Goal: Find contact information: Find contact information

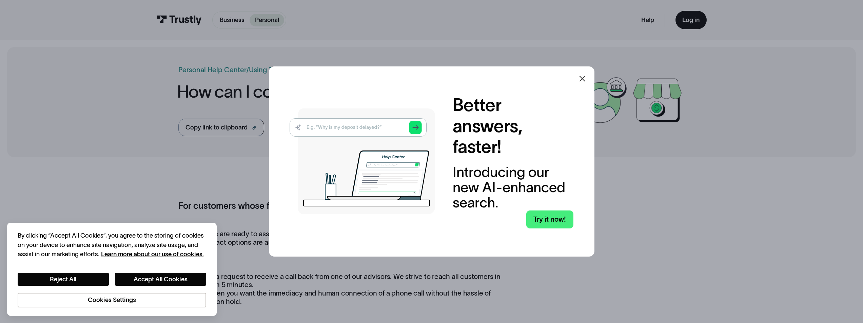
click at [589, 80] on div at bounding box center [582, 79] width 16 height 16
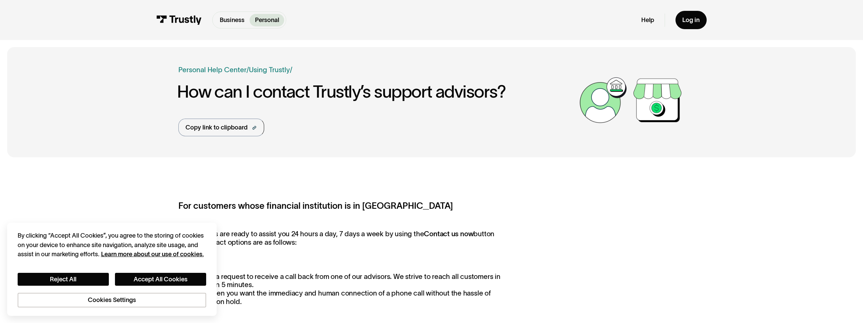
scroll to position [113, 0]
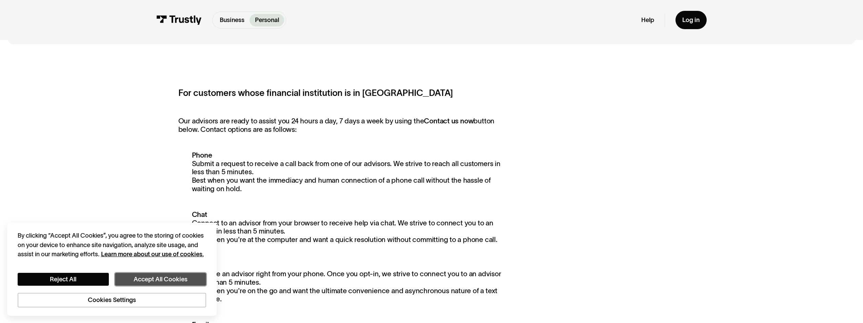
click at [133, 281] on button "Accept All Cookies" at bounding box center [160, 279] width 91 height 13
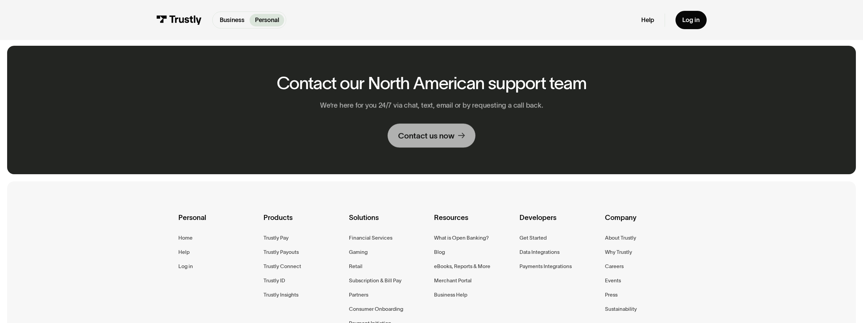
scroll to position [757, 0]
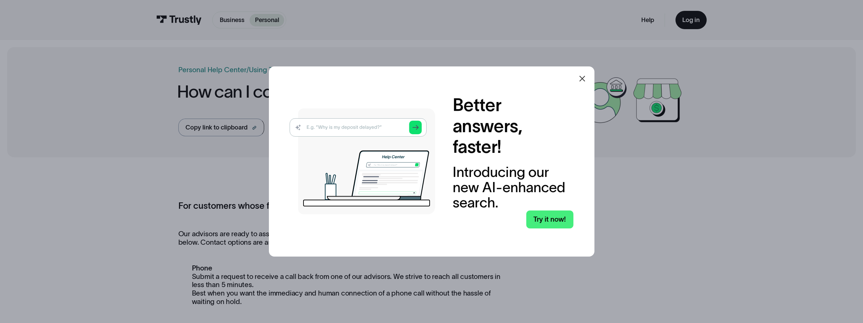
click at [581, 81] on icon at bounding box center [582, 79] width 8 height 8
